Goal: Book appointment/travel/reservation

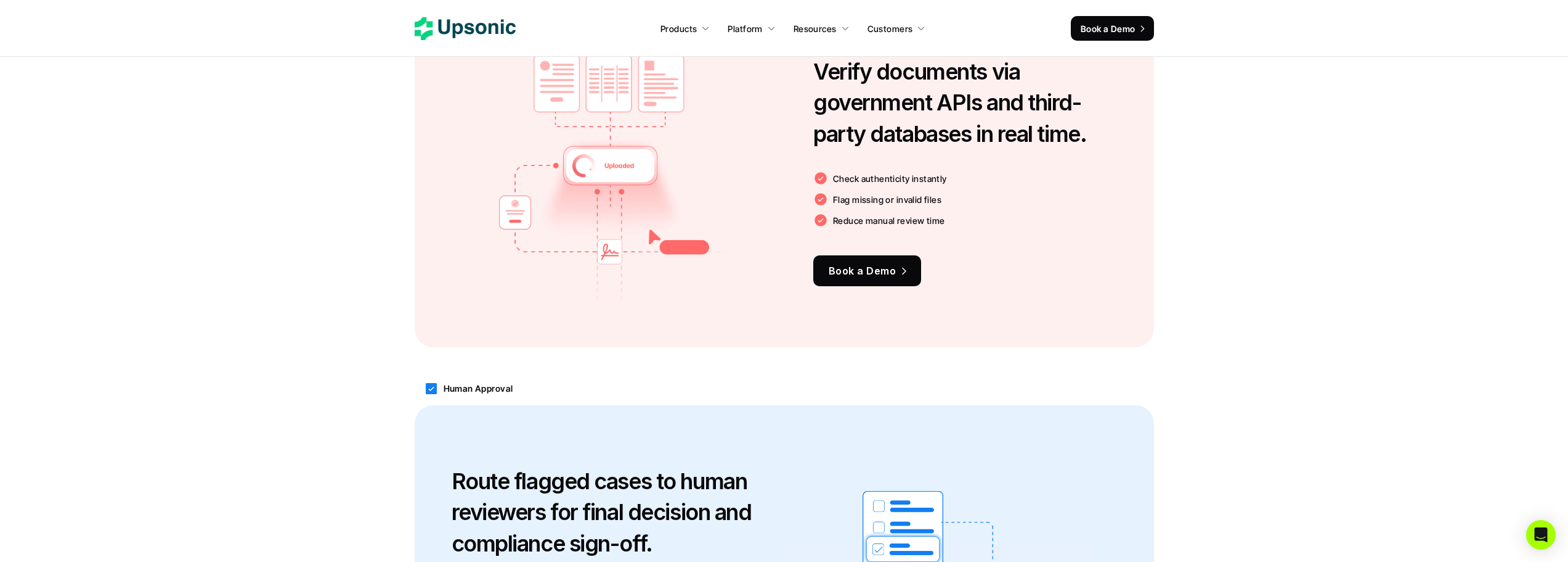
scroll to position [1694, 0]
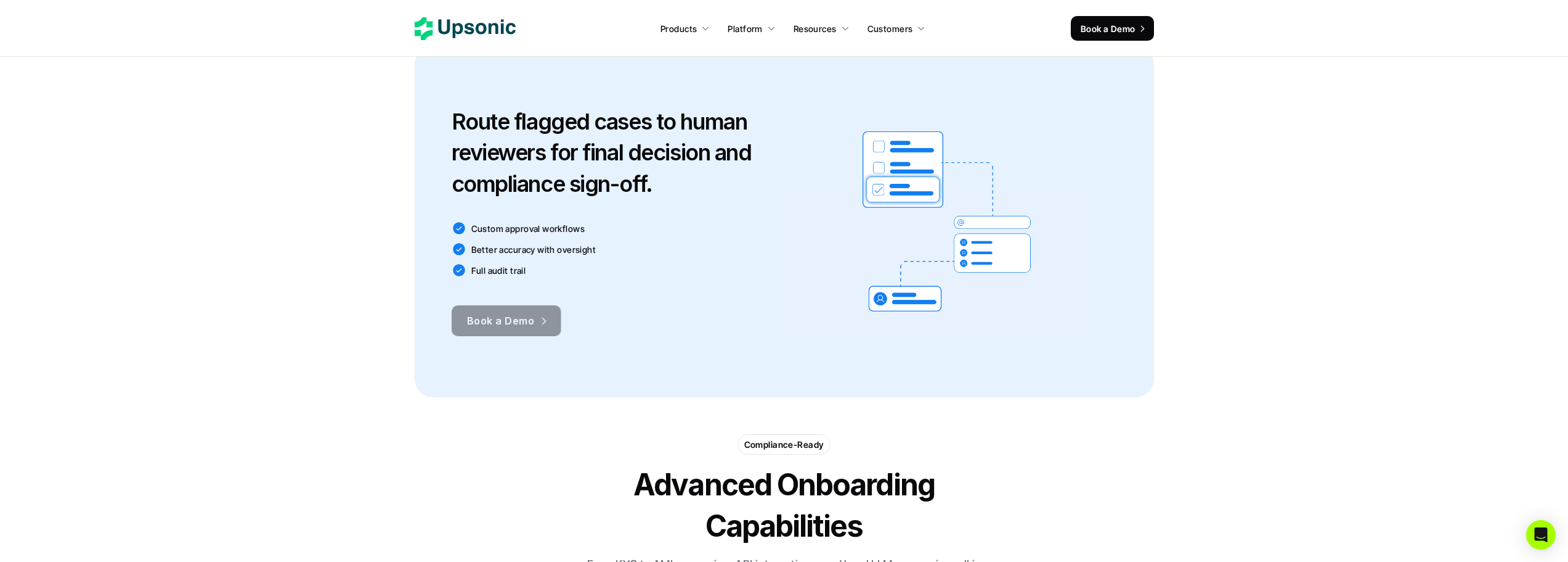
click at [502, 336] on link "Book a Demo" at bounding box center [506, 320] width 109 height 31
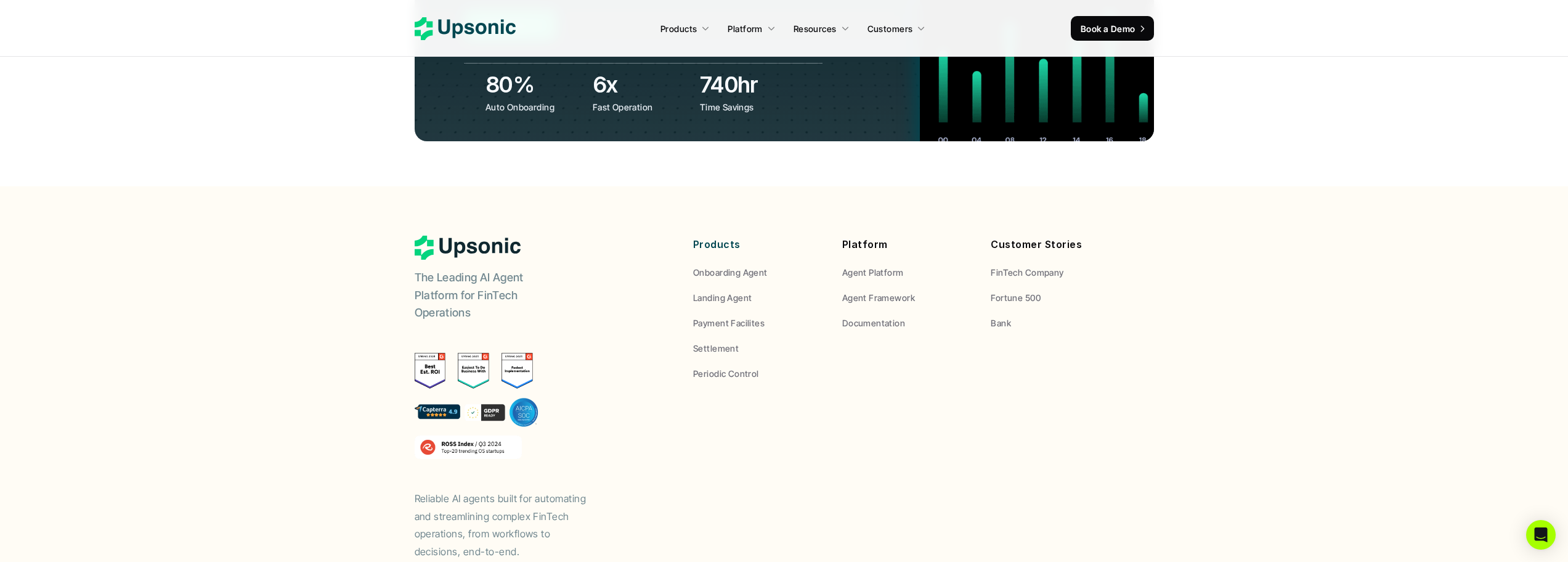
scroll to position [4796, 0]
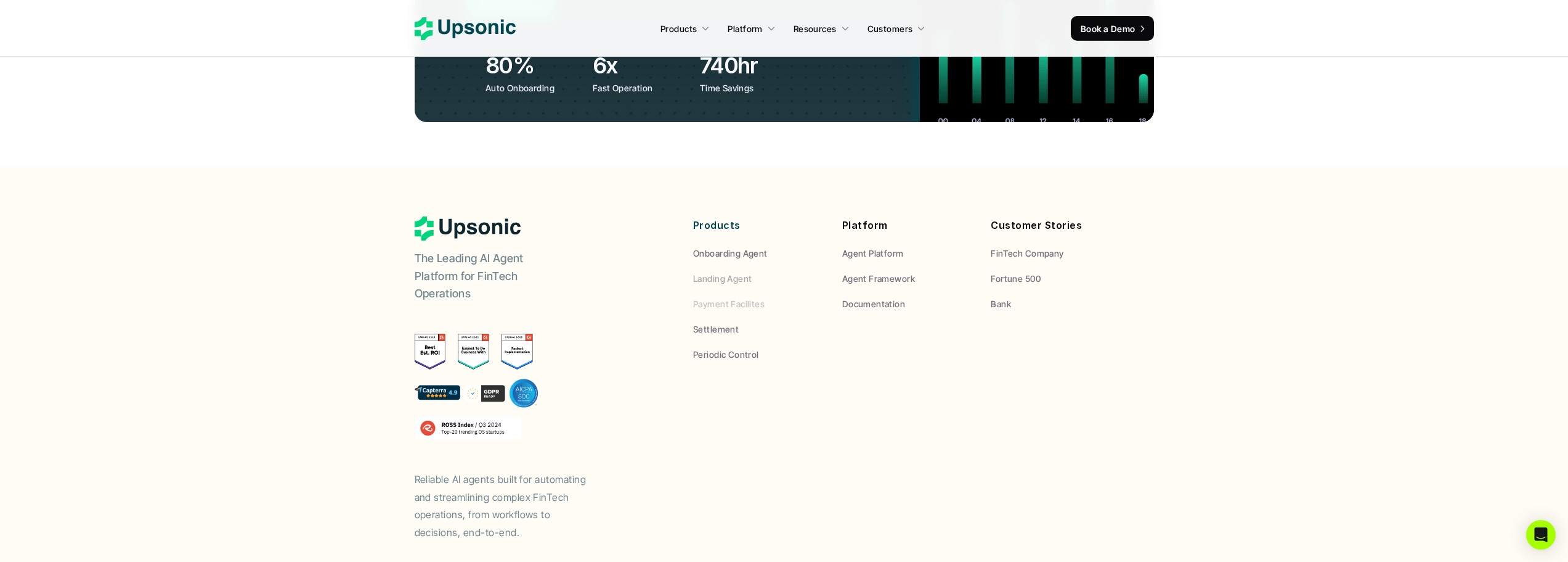
click at [734, 297] on p "Payment Facilites" at bounding box center [729, 304] width 71 height 13
